Goal: Entertainment & Leisure: Consume media (video, audio)

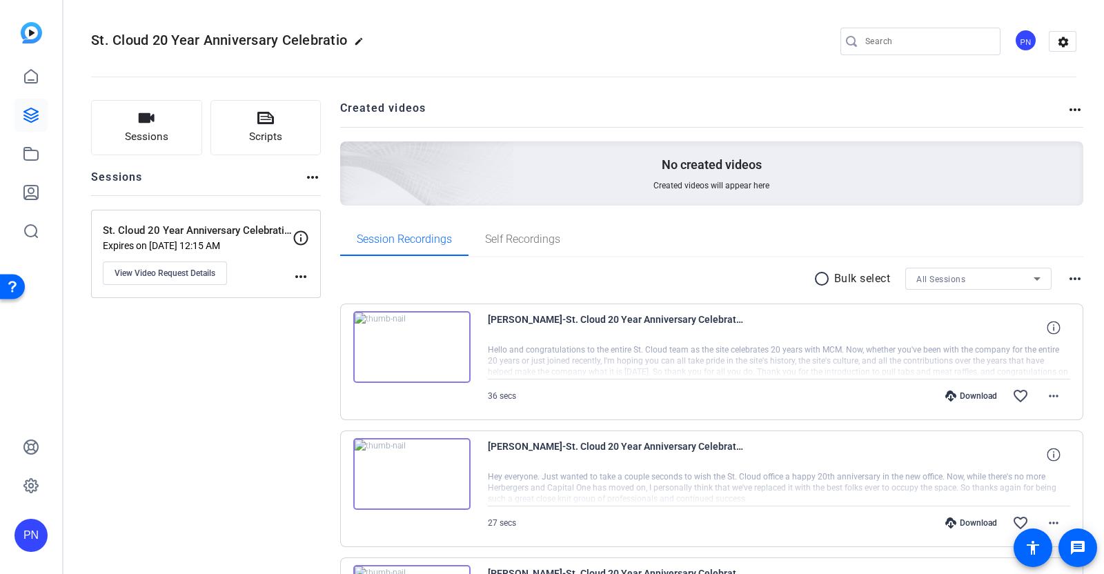
click at [413, 348] on img at bounding box center [411, 347] width 117 height 72
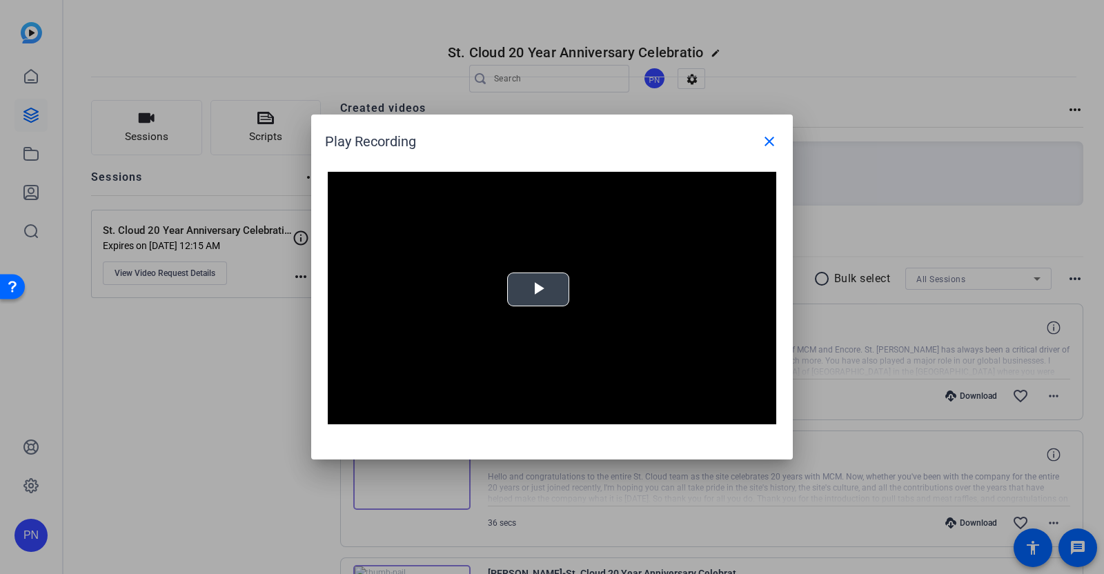
click at [538, 290] on span "Video Player" at bounding box center [538, 290] width 0 height 0
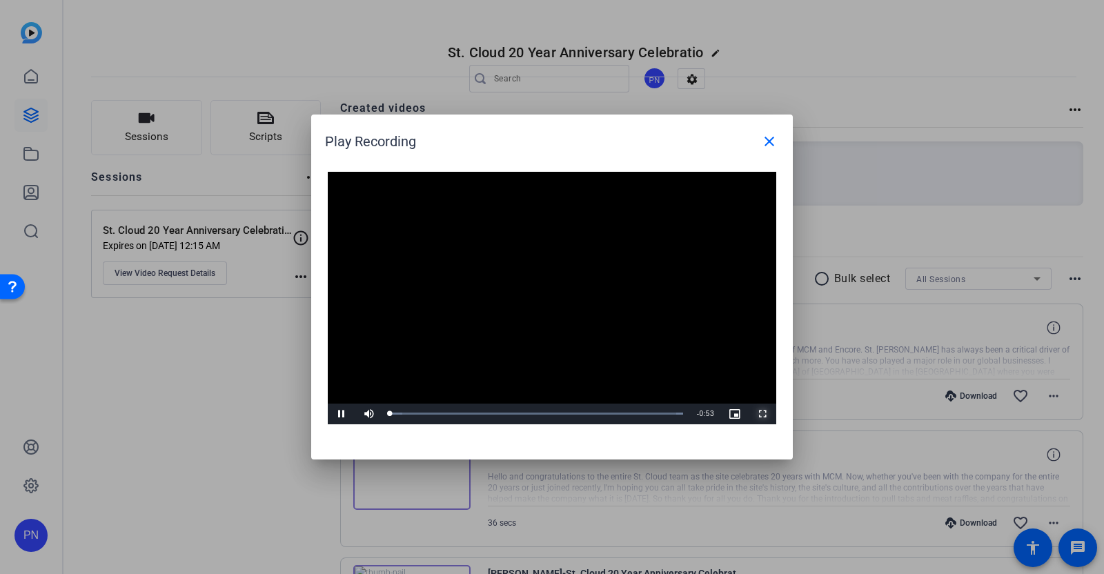
click at [765, 414] on span "Video Player" at bounding box center [763, 414] width 28 height 0
click at [768, 140] on mat-icon "close" at bounding box center [769, 141] width 17 height 17
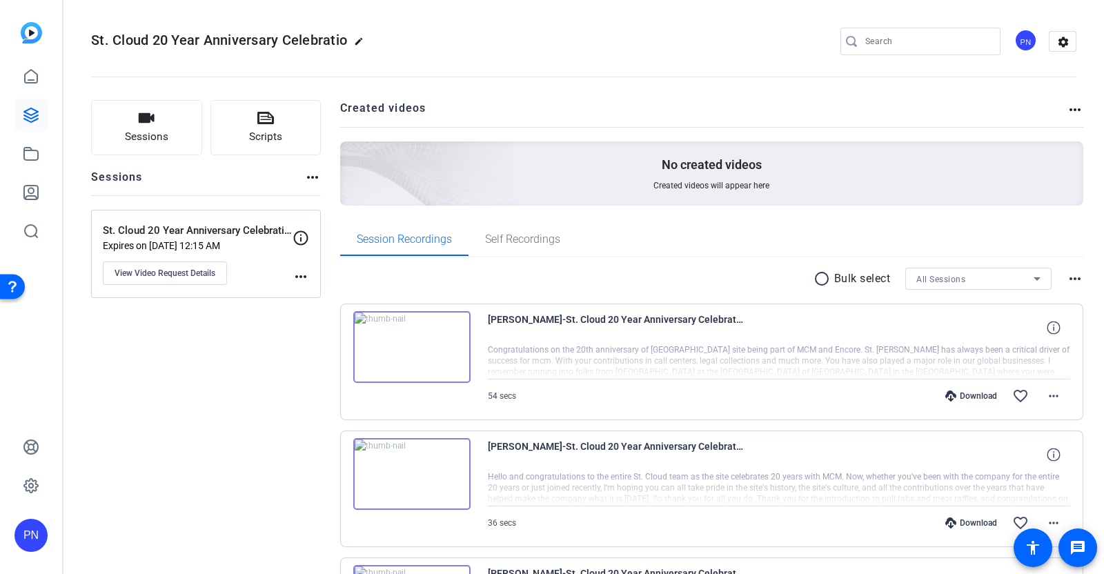
click at [414, 342] on img at bounding box center [411, 347] width 117 height 72
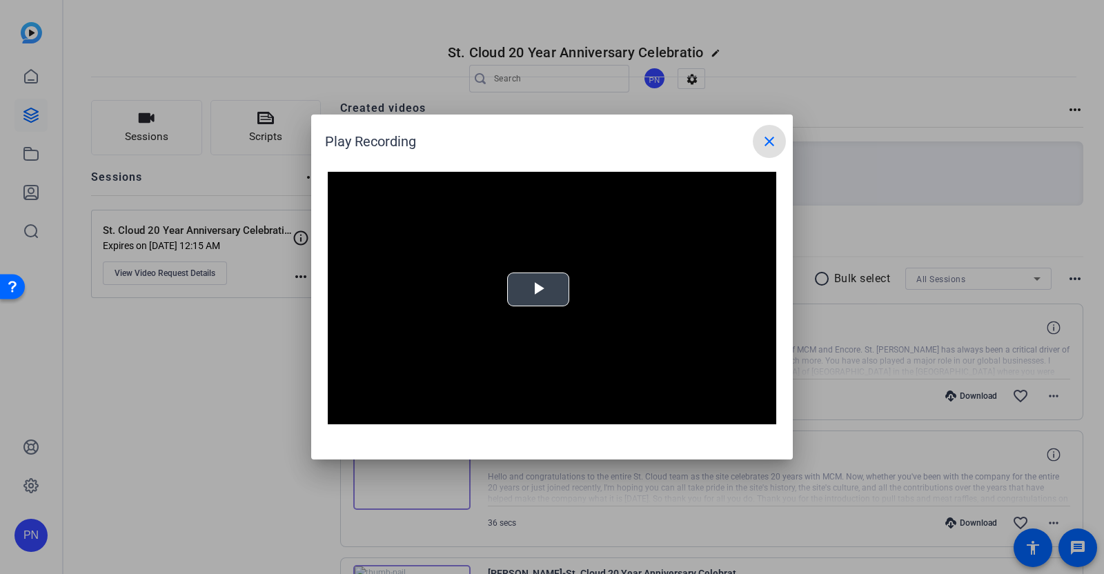
click at [538, 290] on span "Video Player" at bounding box center [538, 290] width 0 height 0
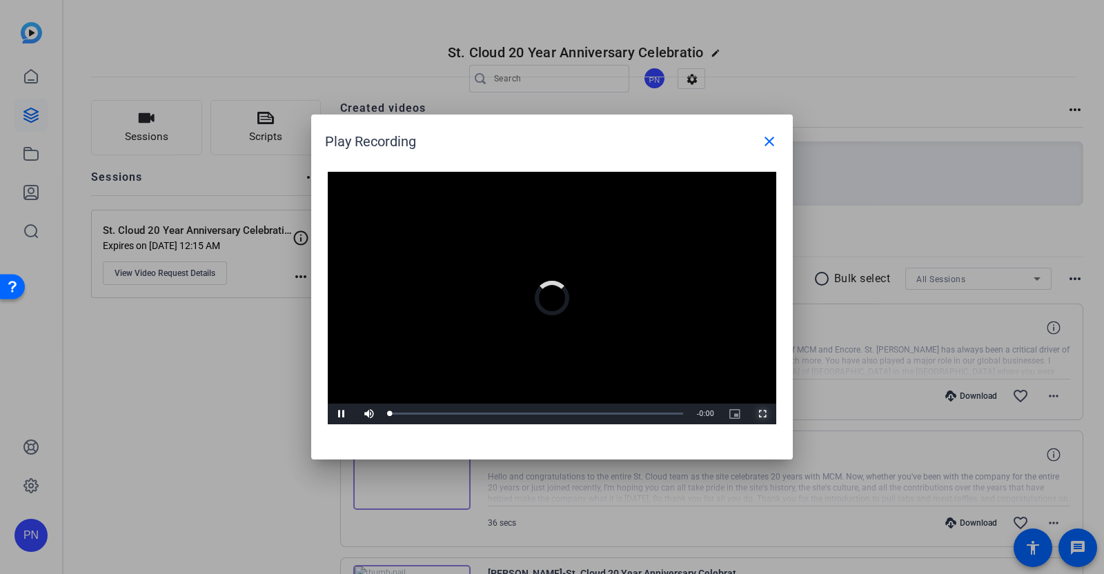
click at [763, 414] on span "Video Player" at bounding box center [763, 414] width 28 height 0
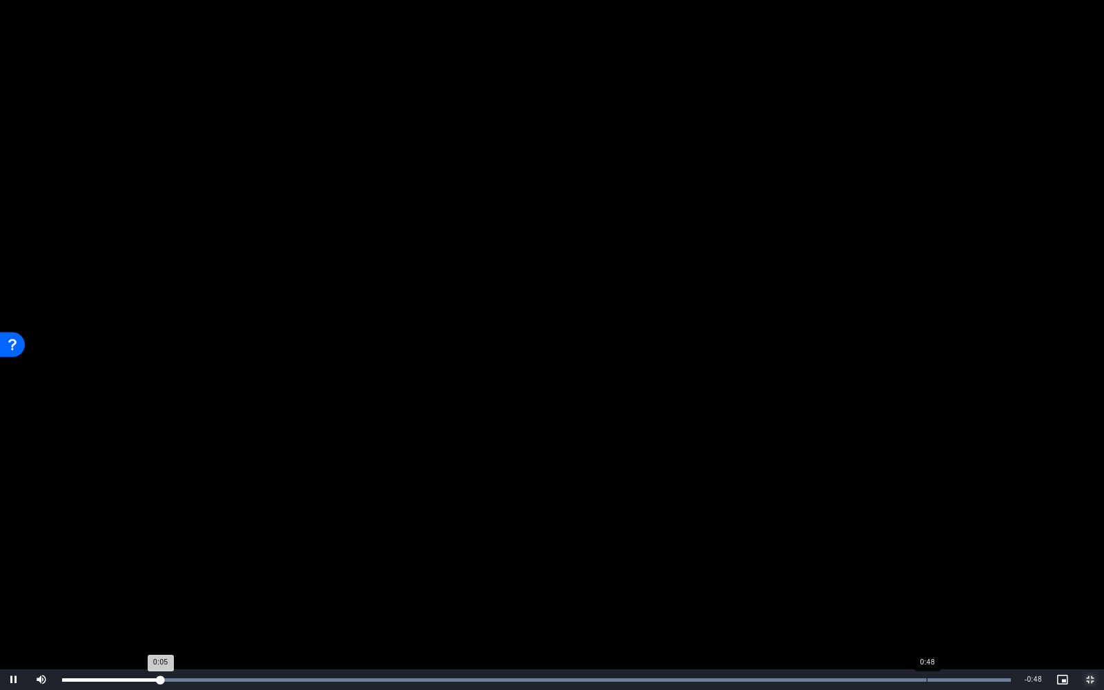
click at [926, 574] on div "Loaded : 100.00% 0:48 0:05" at bounding box center [536, 680] width 963 height 21
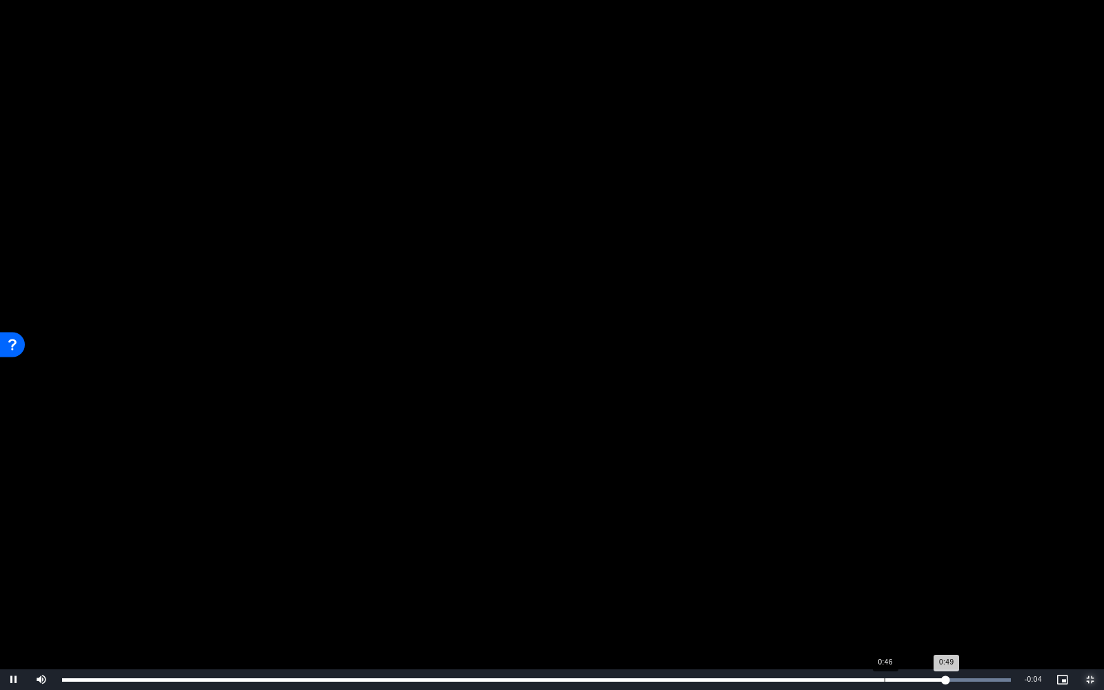
click at [884, 574] on div "Loaded : 100.00% 0:46 0:49" at bounding box center [536, 680] width 963 height 21
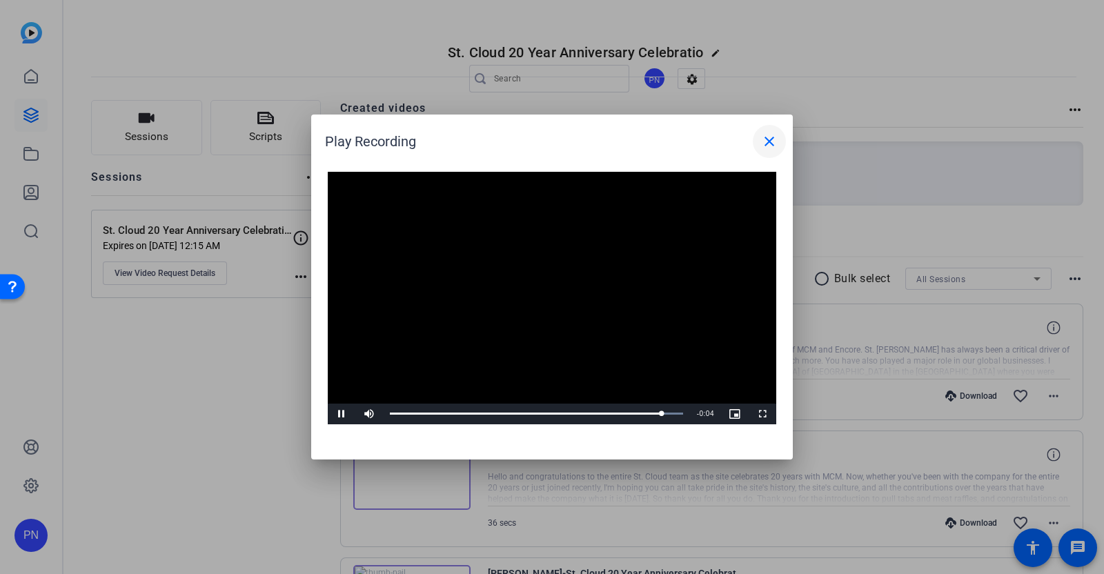
click at [773, 140] on mat-icon "close" at bounding box center [769, 141] width 17 height 17
